Goal: Task Accomplishment & Management: Use online tool/utility

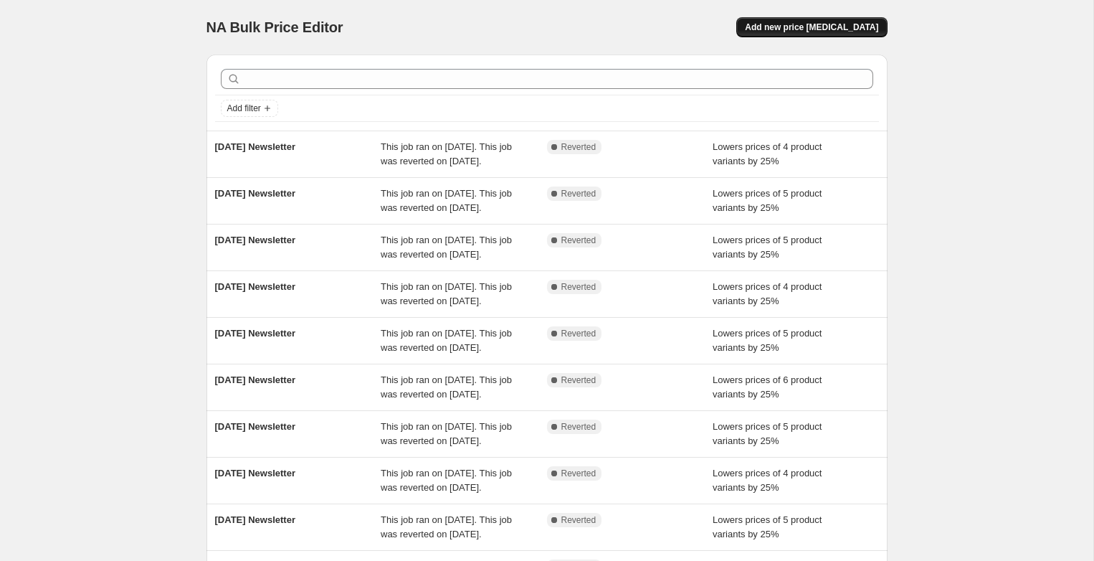
click at [804, 19] on button "Add new price [MEDICAL_DATA]" at bounding box center [811, 27] width 151 height 20
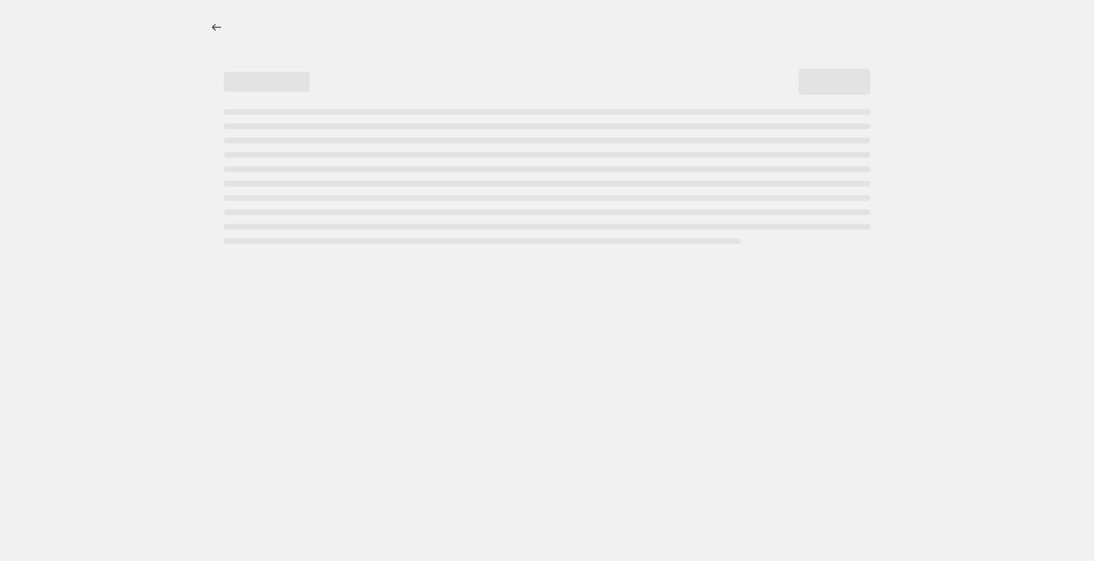
select select "percentage"
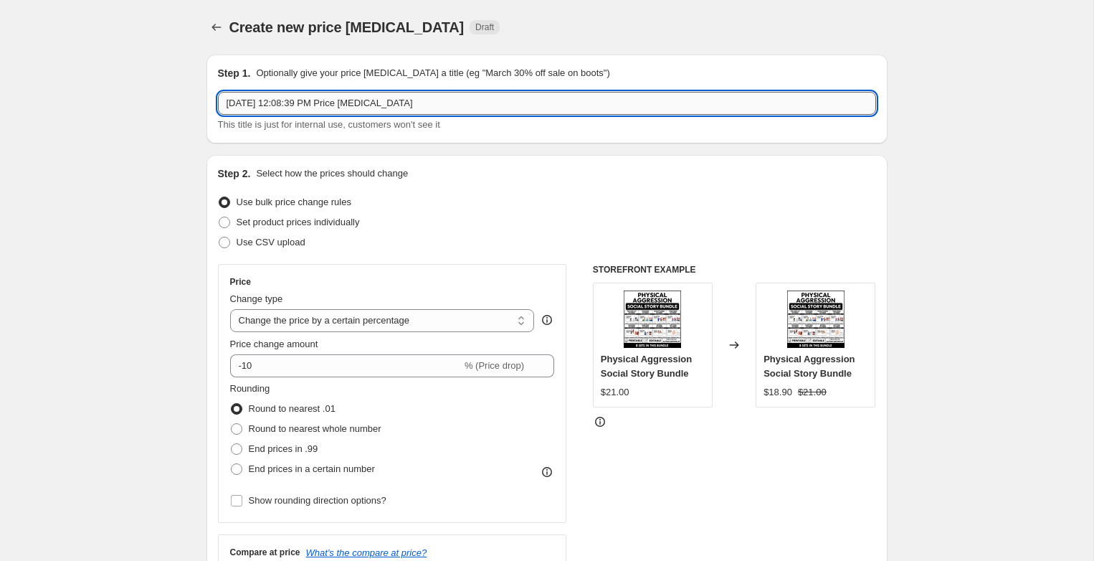
click at [272, 103] on input "[DATE] 12:08:39 PM Price [MEDICAL_DATA]" at bounding box center [547, 103] width 658 height 23
type input "[DATE] Newsletter"
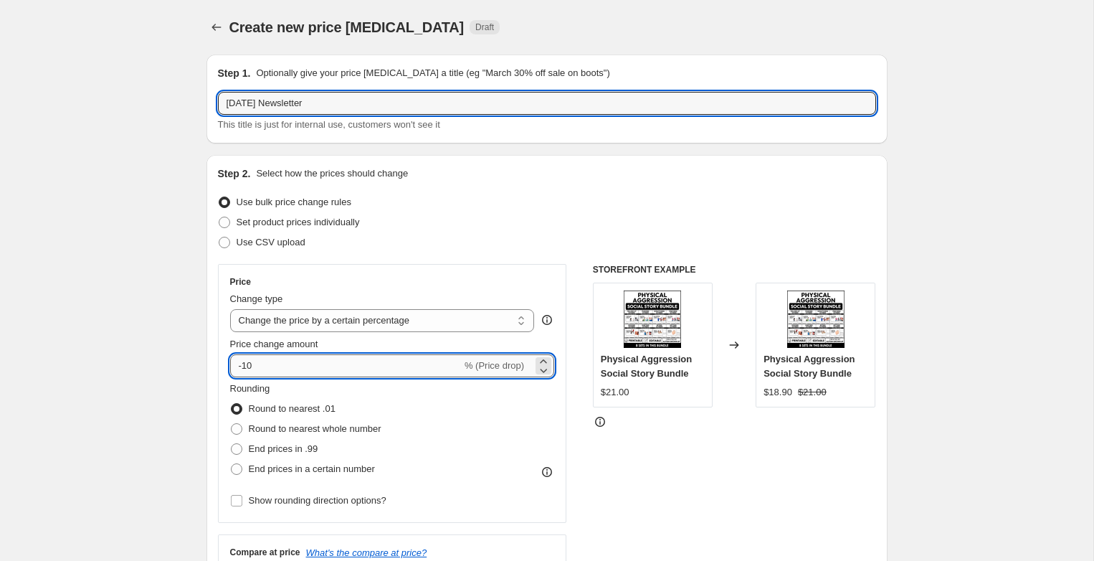
click at [263, 369] on input "-10" at bounding box center [346, 365] width 232 height 23
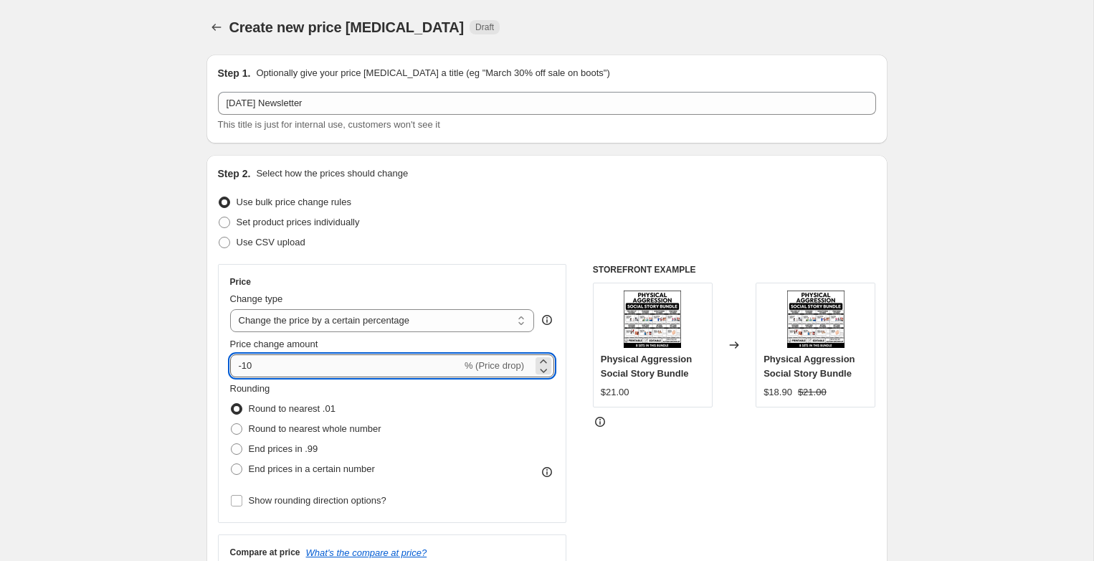
type input "-1"
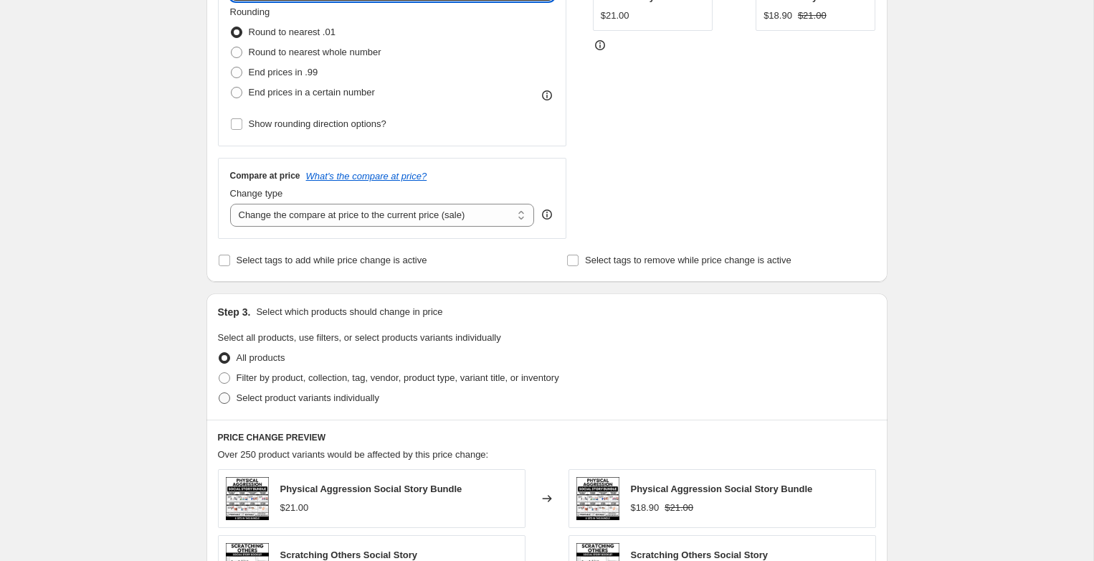
type input "-25"
click at [279, 394] on span "Select product variants individually" at bounding box center [308, 397] width 143 height 11
click at [219, 393] on input "Select product variants individually" at bounding box center [219, 392] width 1 height 1
radio input "true"
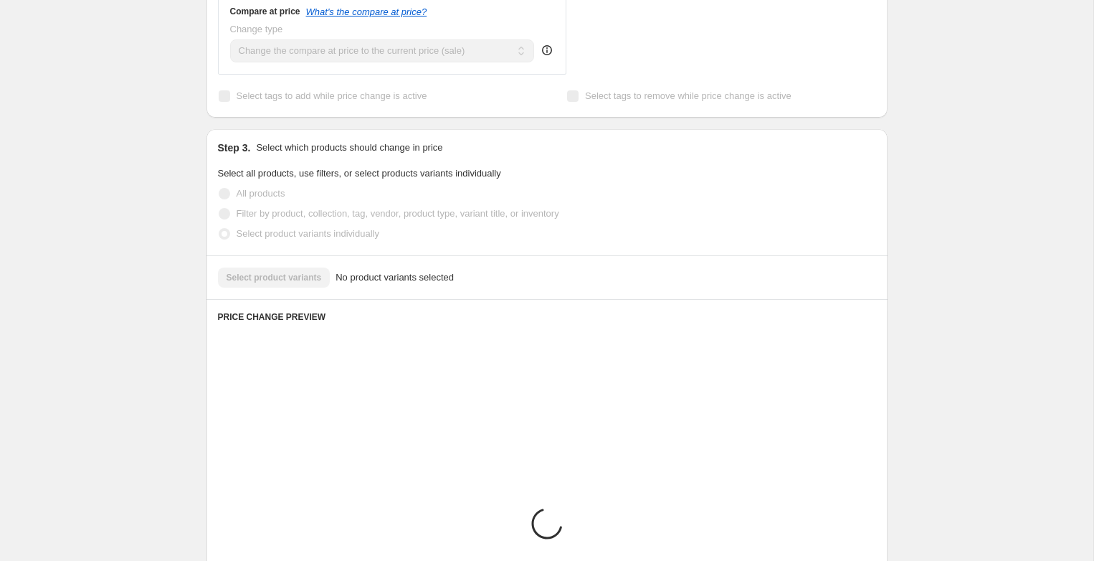
scroll to position [541, 0]
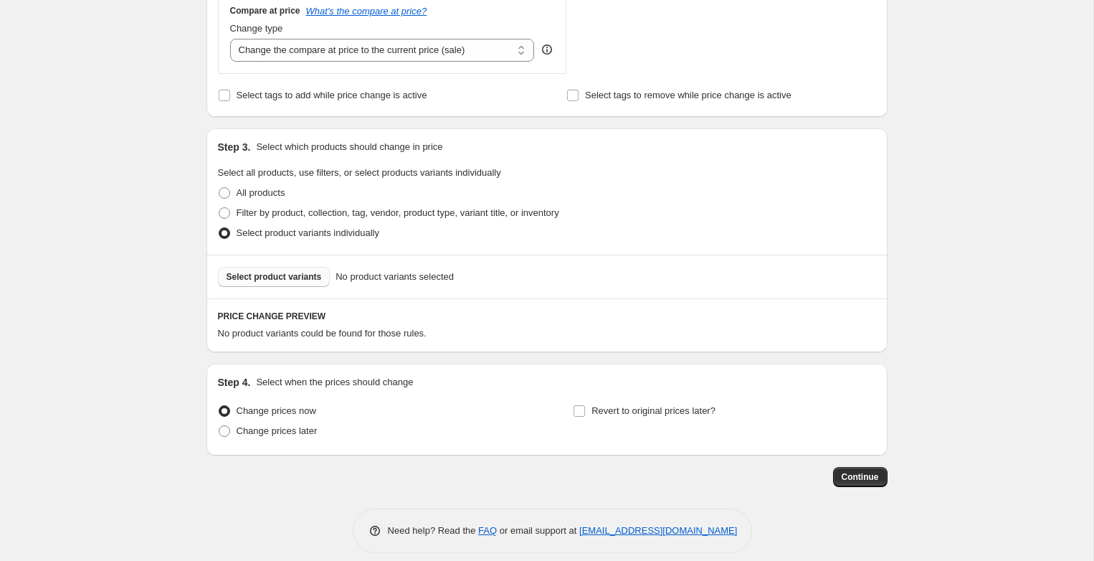
click at [270, 277] on span "Select product variants" at bounding box center [274, 276] width 95 height 11
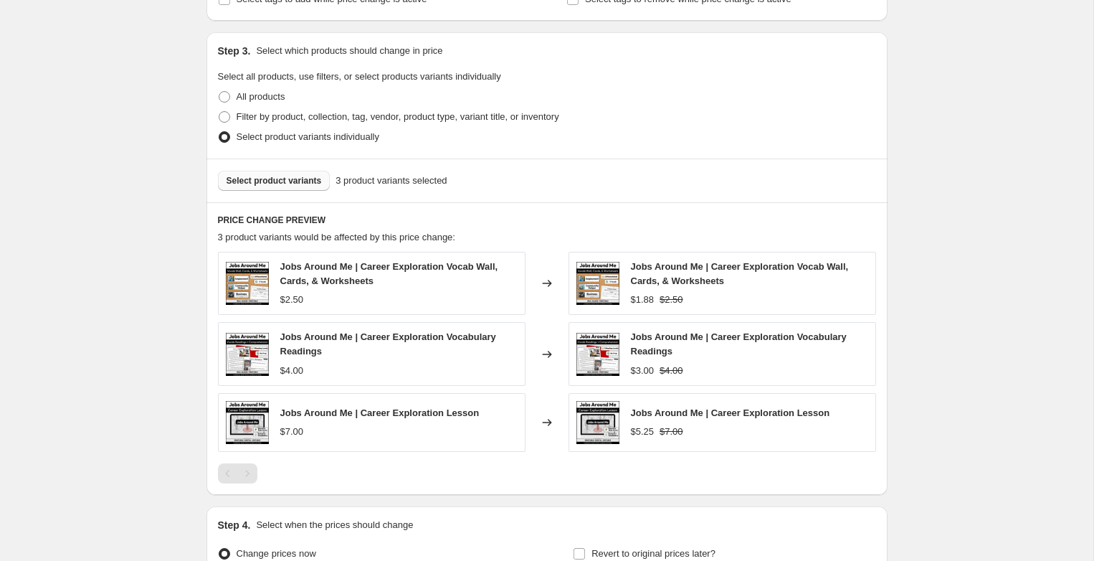
scroll to position [774, 0]
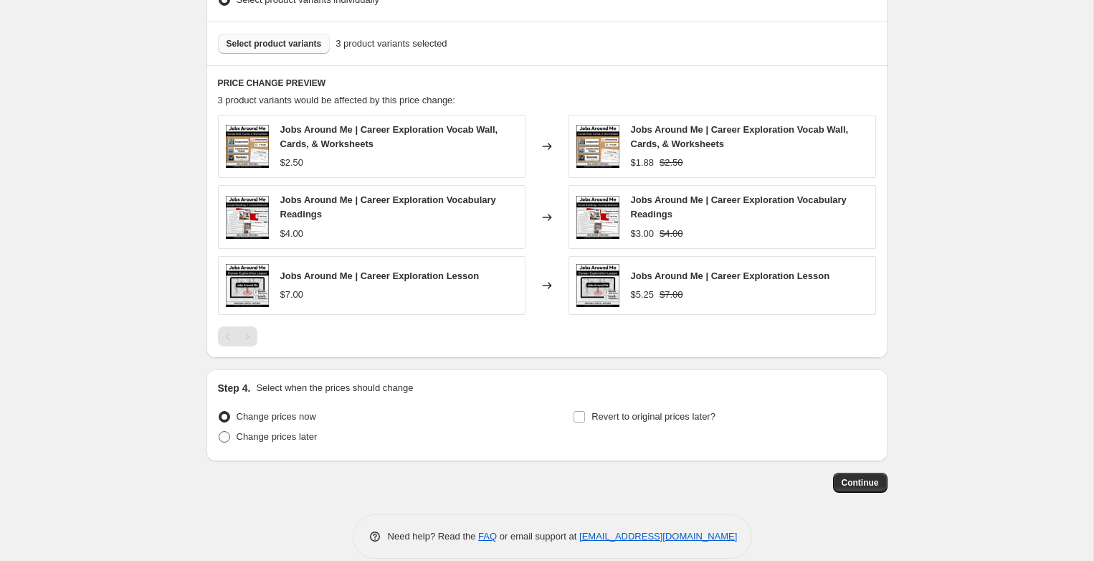
click at [271, 434] on span "Change prices later" at bounding box center [277, 436] width 81 height 11
click at [219, 432] on input "Change prices later" at bounding box center [219, 431] width 1 height 1
radio input "true"
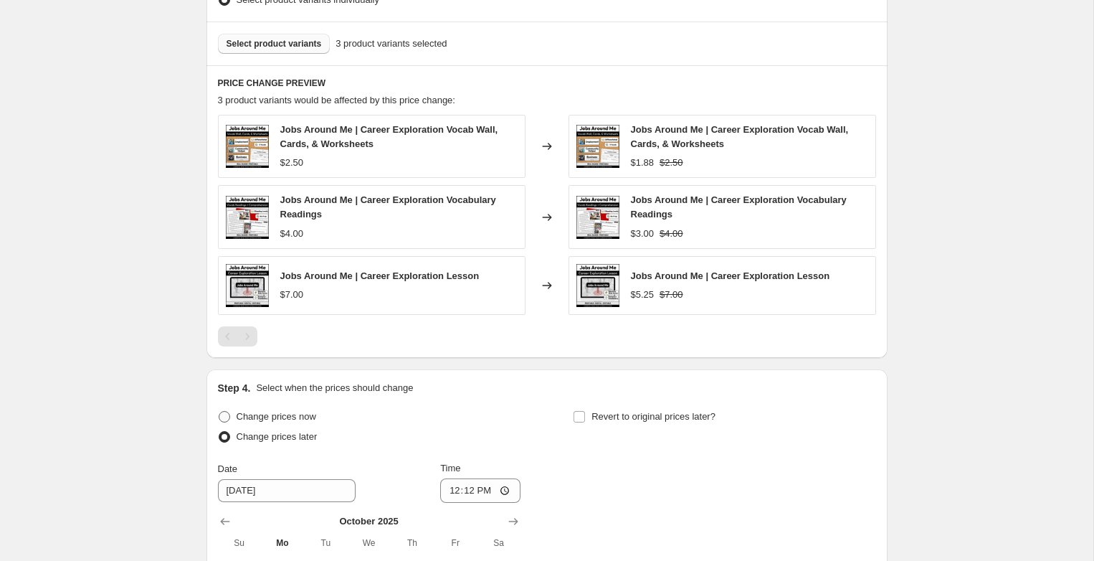
drag, startPoint x: 254, startPoint y: 419, endPoint x: 261, endPoint y: 415, distance: 7.4
click at [254, 419] on span "Change prices now" at bounding box center [277, 416] width 80 height 11
click at [219, 412] on input "Change prices now" at bounding box center [219, 411] width 1 height 1
radio input "true"
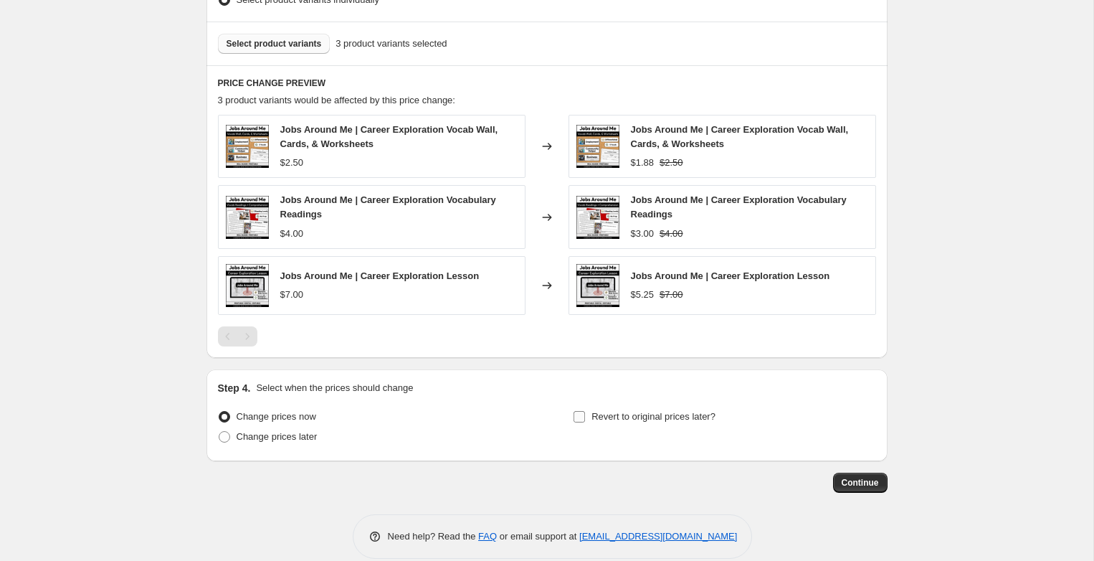
click at [593, 413] on span "Revert to original prices later?" at bounding box center [653, 416] width 124 height 11
click at [585, 413] on input "Revert to original prices later?" at bounding box center [579, 416] width 11 height 11
checkbox input "true"
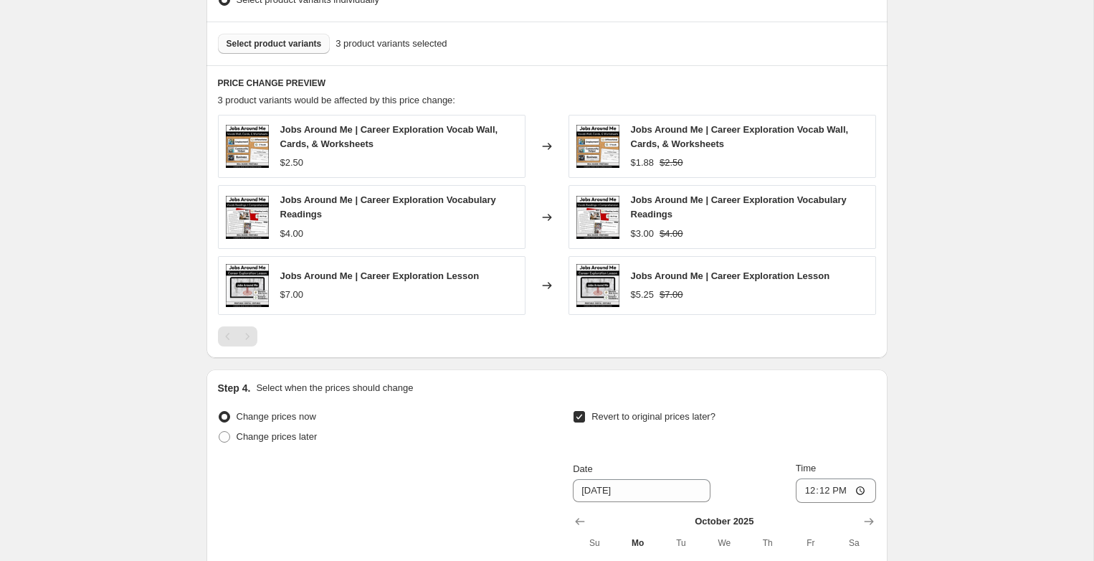
scroll to position [905, 0]
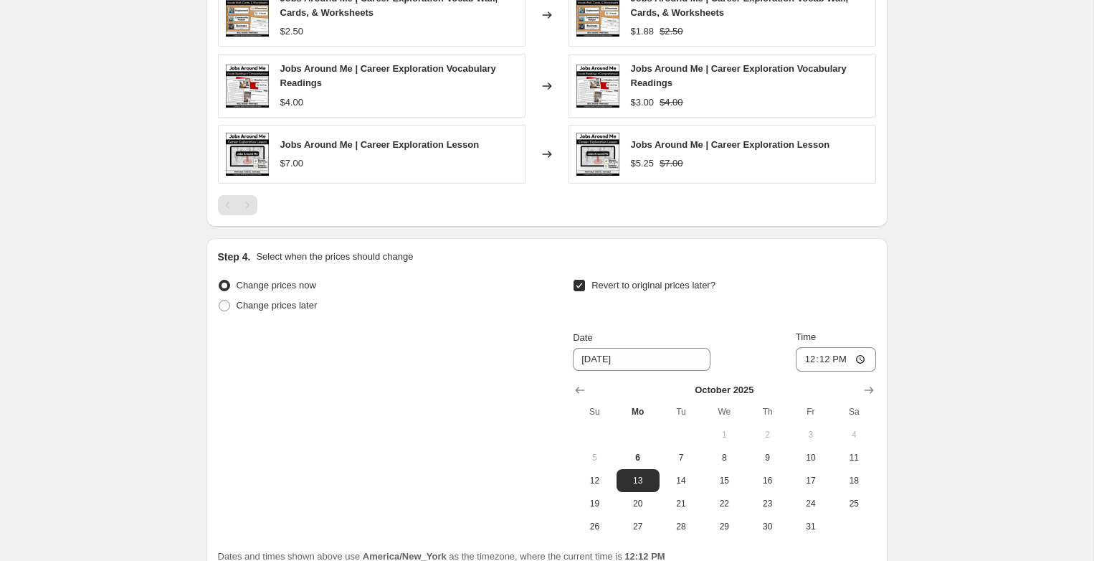
drag, startPoint x: 594, startPoint y: 479, endPoint x: 612, endPoint y: 465, distance: 22.4
click at [595, 478] on span "12" at bounding box center [595, 480] width 32 height 11
type input "[DATE]"
click at [807, 357] on input "12:12" at bounding box center [836, 359] width 80 height 24
type input "05:12"
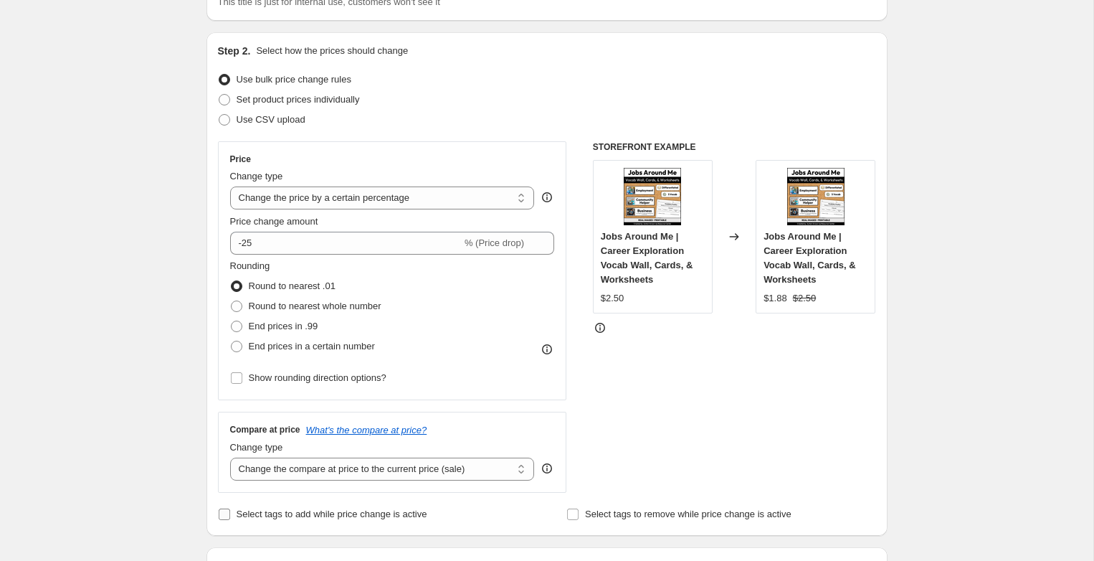
scroll to position [353, 0]
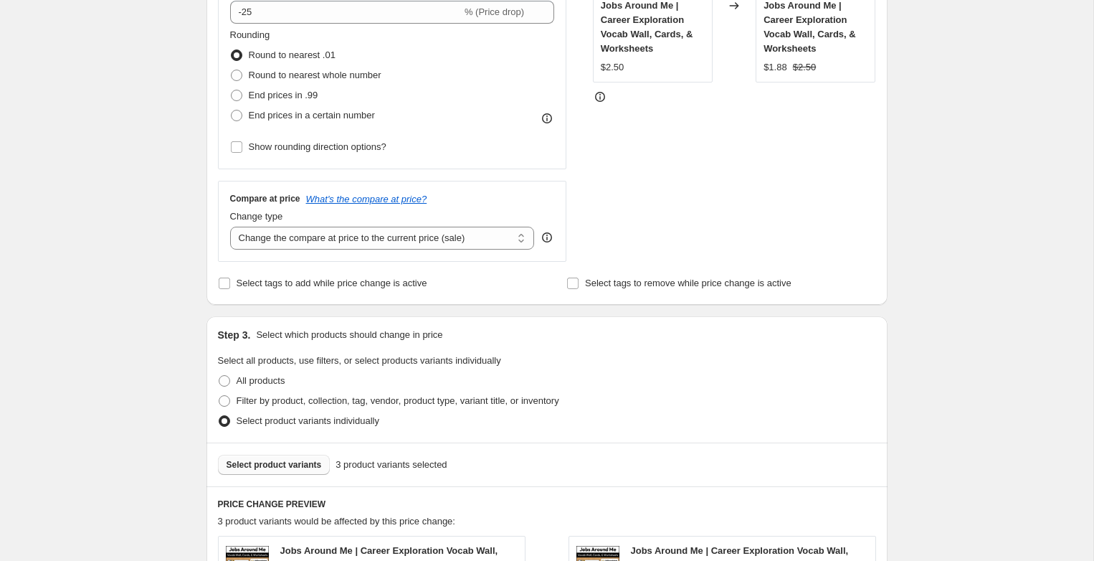
click at [444, 282] on div "Select tags to add while price change is active" at bounding box center [372, 283] width 309 height 20
click at [423, 284] on span "Select tags to add while price change is active" at bounding box center [332, 282] width 191 height 11
drag, startPoint x: 631, startPoint y: 287, endPoint x: 614, endPoint y: 282, distance: 17.5
click at [631, 287] on span "Select tags to remove while price change is active" at bounding box center [688, 282] width 206 height 11
click at [579, 287] on input "Select tags to remove while price change is active" at bounding box center [572, 282] width 11 height 11
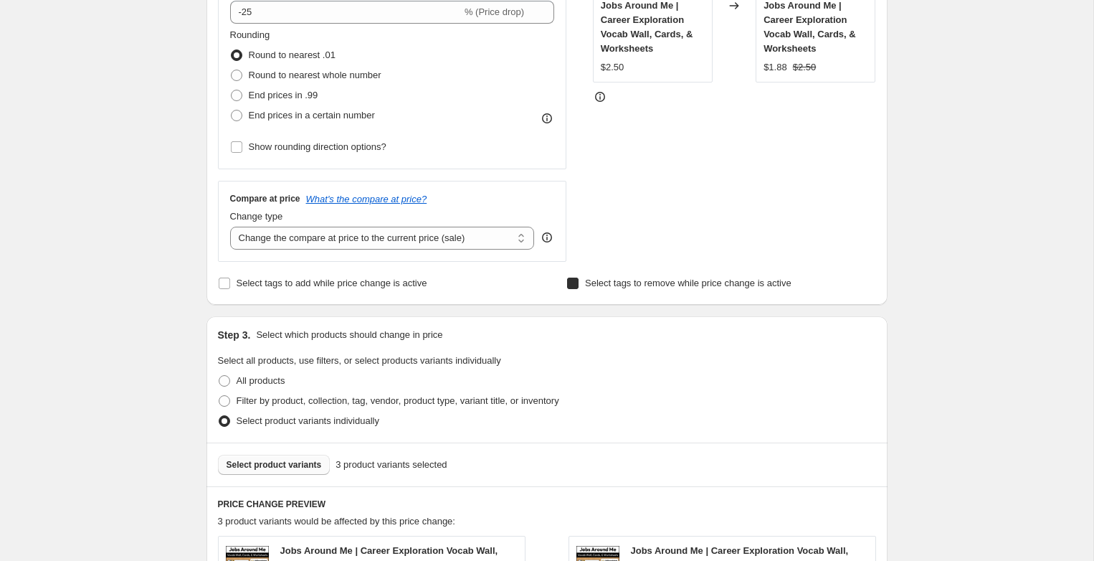
checkbox input "true"
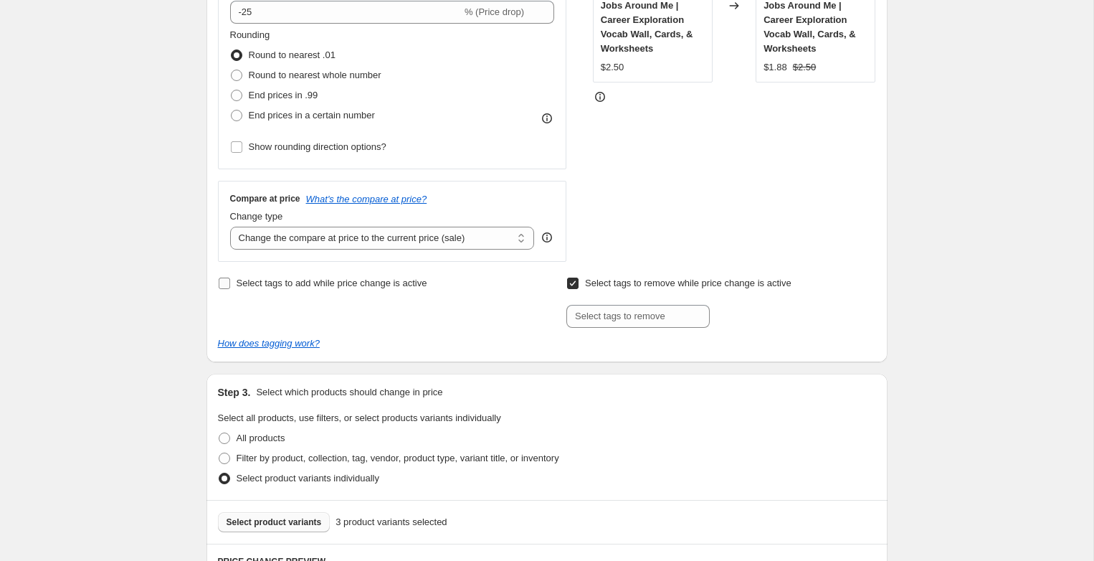
click at [234, 284] on label "Select tags to add while price change is active" at bounding box center [322, 283] width 209 height 20
click at [230, 284] on input "Select tags to add while price change is active" at bounding box center [224, 282] width 11 height 11
checkbox input "true"
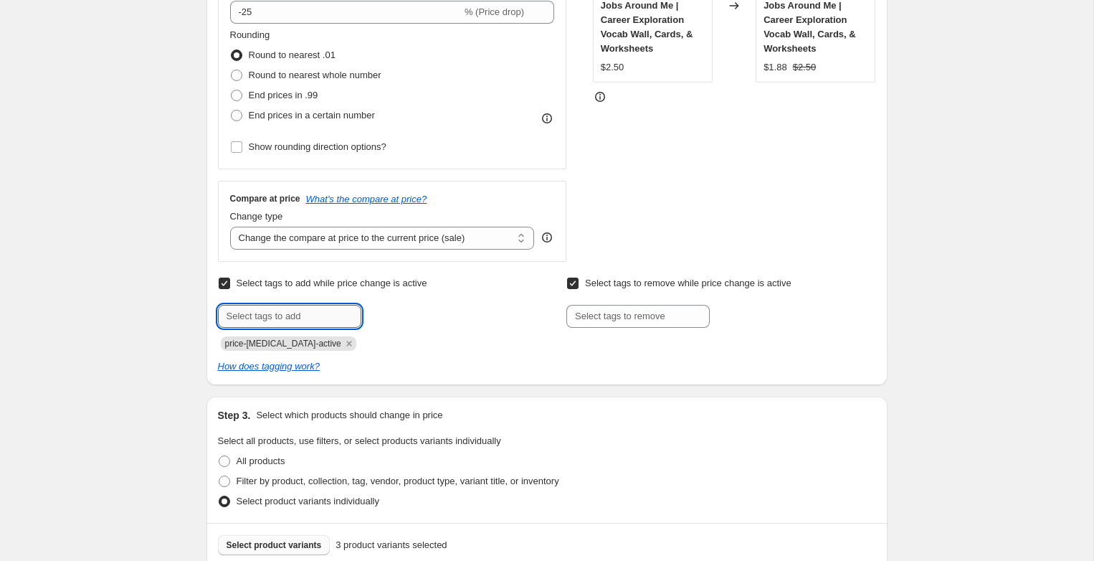
click at [295, 324] on input "text" at bounding box center [289, 316] width 143 height 23
click at [343, 341] on icon "Remove price-change-job-active" at bounding box center [349, 343] width 13 height 13
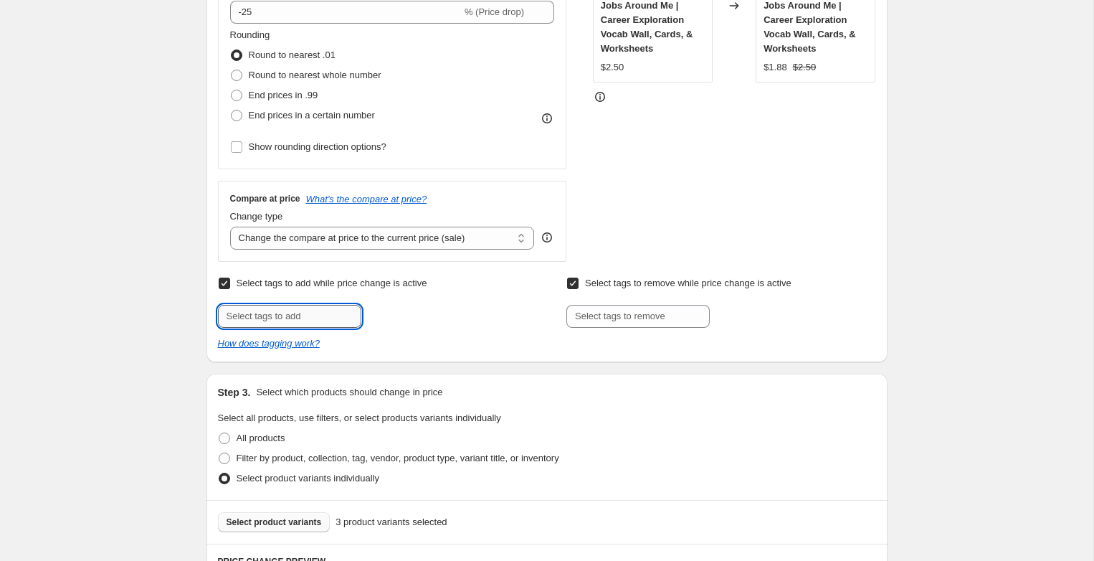
click at [315, 316] on input "text" at bounding box center [289, 316] width 143 height 23
type input "Newsletter Discount"
click at [419, 314] on span "Newsletter D..." at bounding box center [422, 315] width 60 height 10
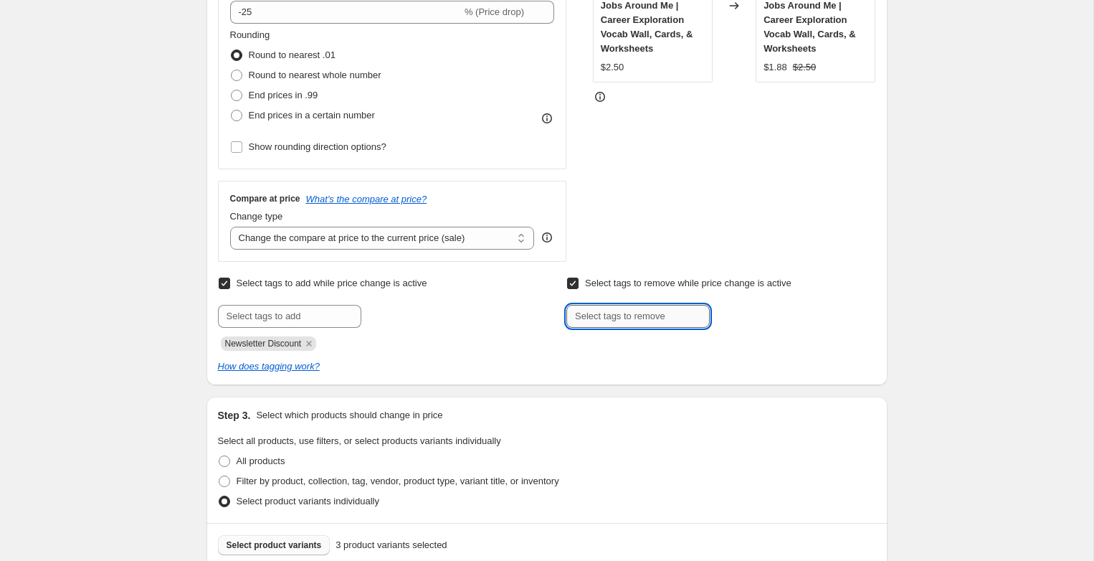
click at [640, 320] on input "text" at bounding box center [637, 316] width 143 height 23
paste input "Newsletter Discount"
type input "Newsletter Discount"
click at [757, 310] on span "Newsletter D..." at bounding box center [771, 315] width 60 height 10
click at [668, 414] on div "Step 3. Select which products should change in price" at bounding box center [547, 415] width 658 height 14
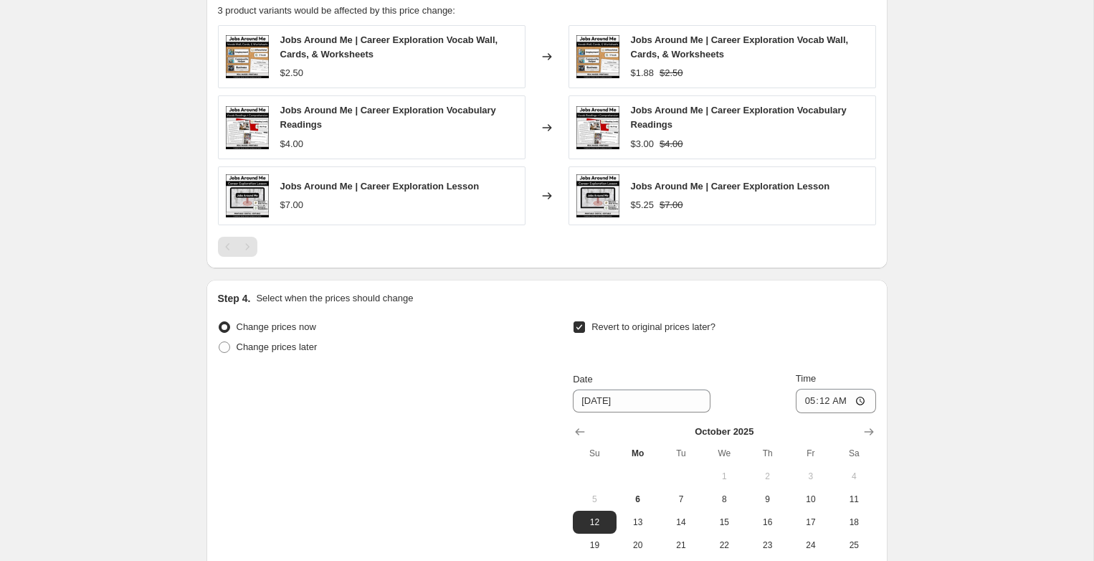
scroll to position [1119, 0]
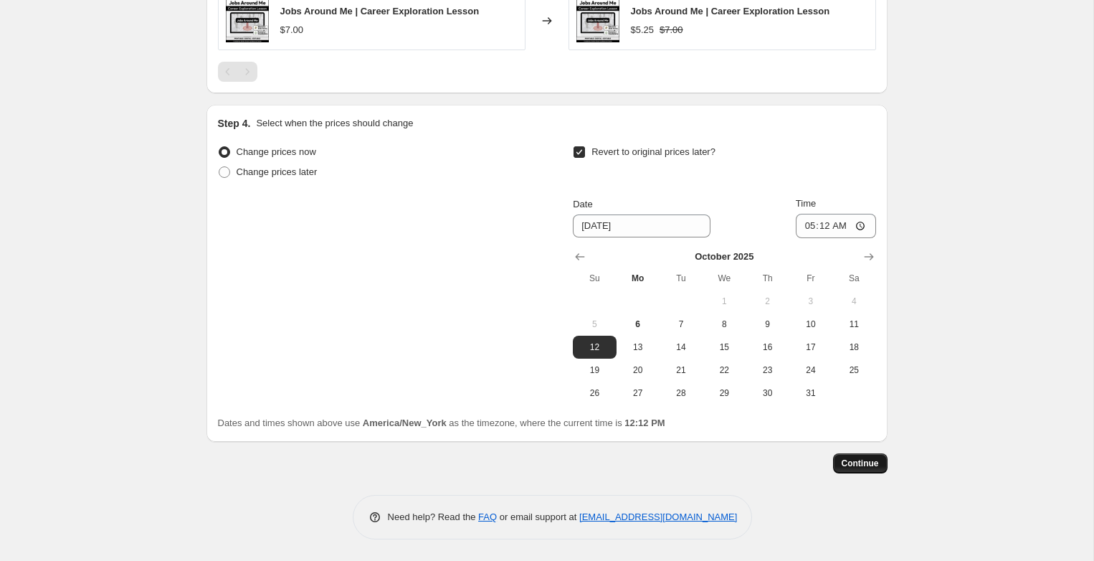
click at [867, 466] on span "Continue" at bounding box center [860, 462] width 37 height 11
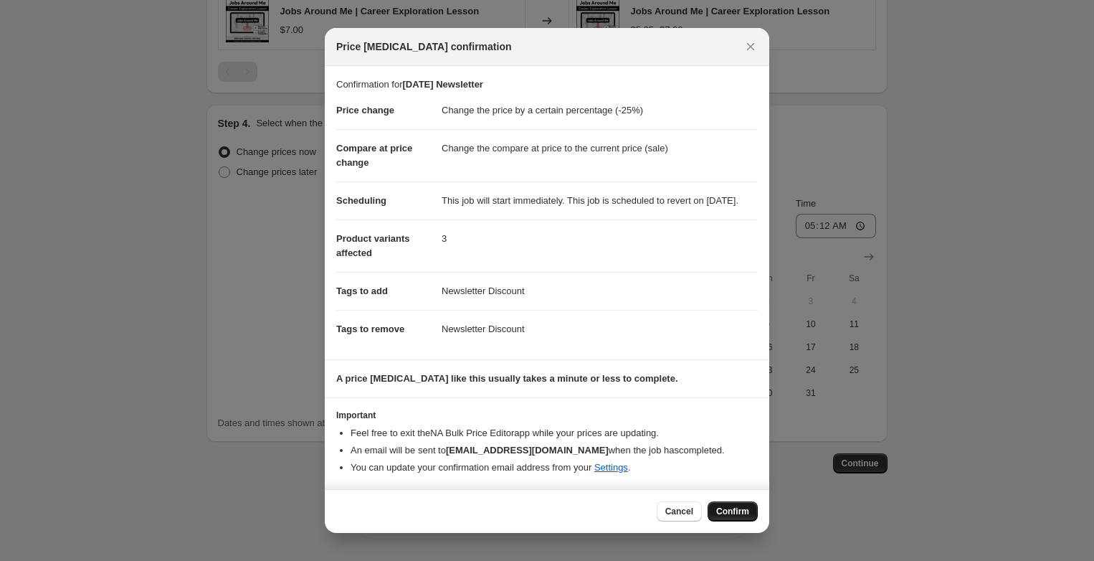
click at [728, 513] on span "Confirm" at bounding box center [732, 510] width 33 height 11
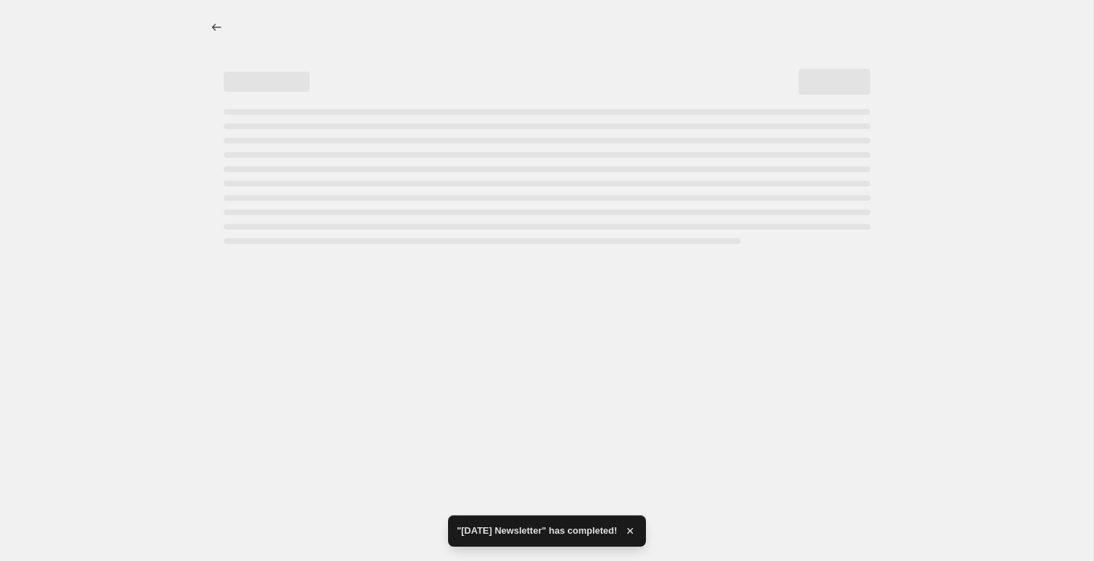
select select "percentage"
